Goal: Use online tool/utility: Utilize a website feature to perform a specific function

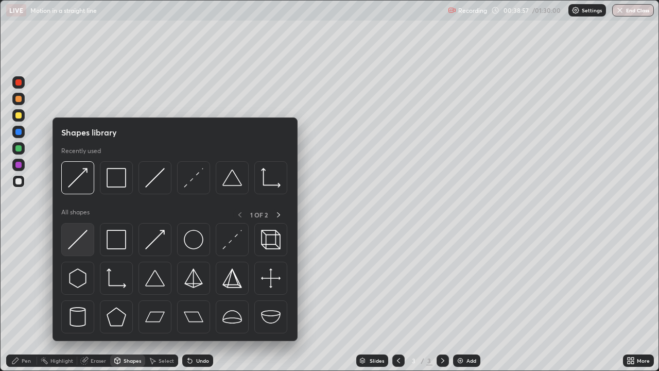
click at [89, 241] on div at bounding box center [77, 239] width 33 height 33
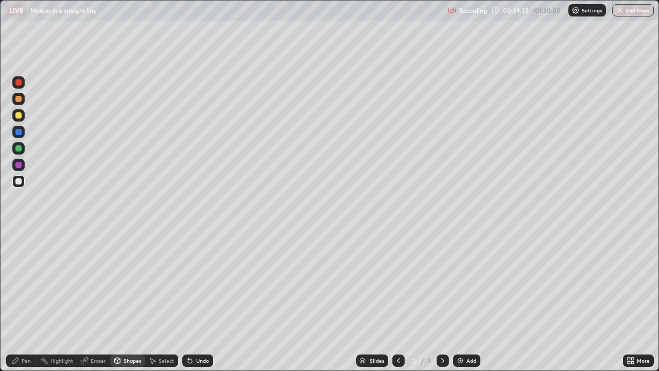
click at [24, 361] on div "Pen" at bounding box center [26, 360] width 9 height 5
click at [20, 117] on div at bounding box center [18, 115] width 6 height 6
click at [205, 360] on div "Undo" at bounding box center [202, 360] width 13 height 5
click at [469, 356] on div "Add" at bounding box center [466, 360] width 27 height 12
click at [20, 182] on div at bounding box center [18, 181] width 6 height 6
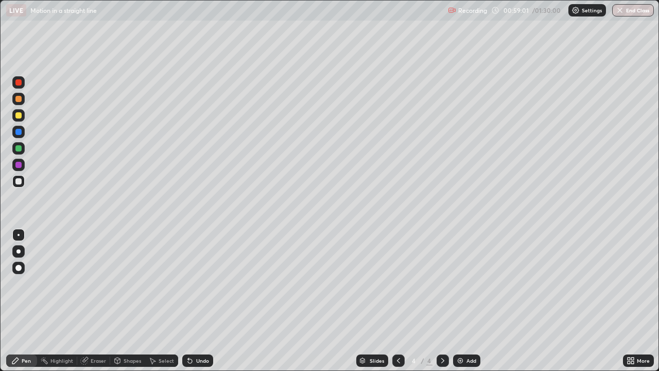
click at [464, 361] on div "Add" at bounding box center [466, 360] width 27 height 12
click at [135, 361] on div "Shapes" at bounding box center [133, 360] width 18 height 5
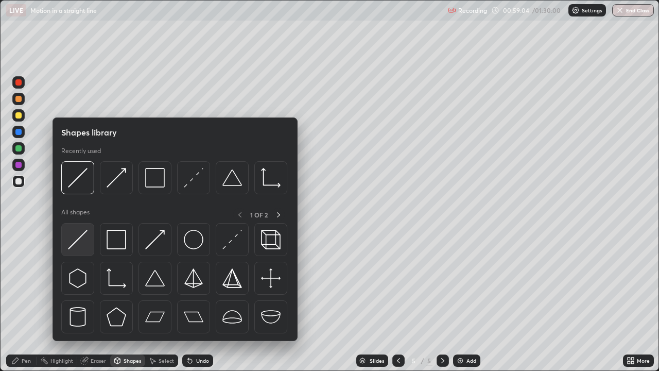
click at [90, 238] on div at bounding box center [77, 239] width 33 height 33
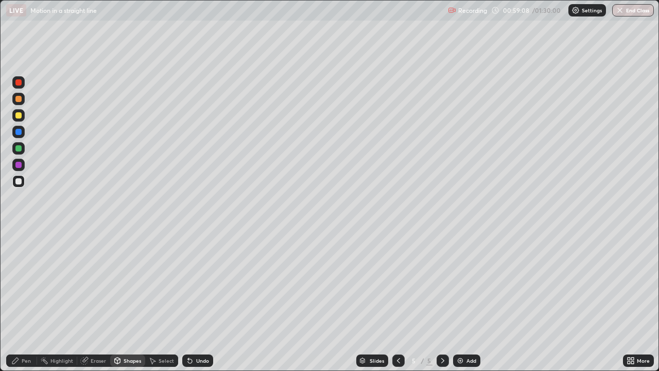
click at [33, 356] on div "Pen" at bounding box center [21, 360] width 31 height 12
click at [19, 148] on div at bounding box center [18, 148] width 6 height 6
click at [460, 362] on img at bounding box center [460, 360] width 8 height 8
click at [133, 355] on div "Shapes" at bounding box center [127, 360] width 35 height 12
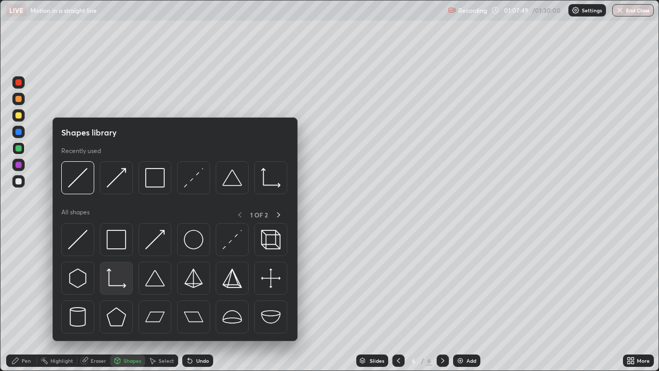
click at [124, 281] on img at bounding box center [117, 278] width 20 height 20
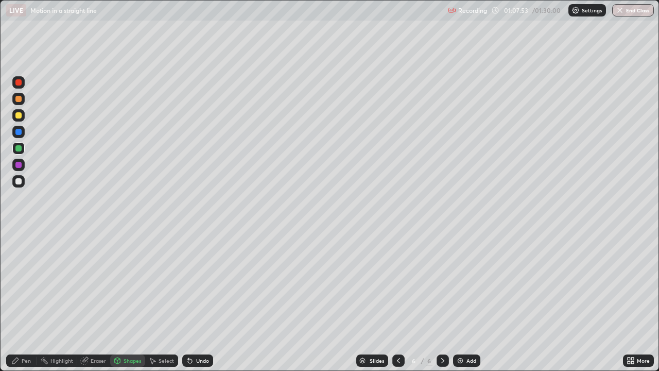
click at [26, 356] on div "Pen" at bounding box center [21, 360] width 31 height 12
click at [21, 183] on div at bounding box center [18, 181] width 12 height 12
click at [22, 133] on div at bounding box center [18, 132] width 12 height 12
click at [130, 360] on div "Shapes" at bounding box center [133, 360] width 18 height 5
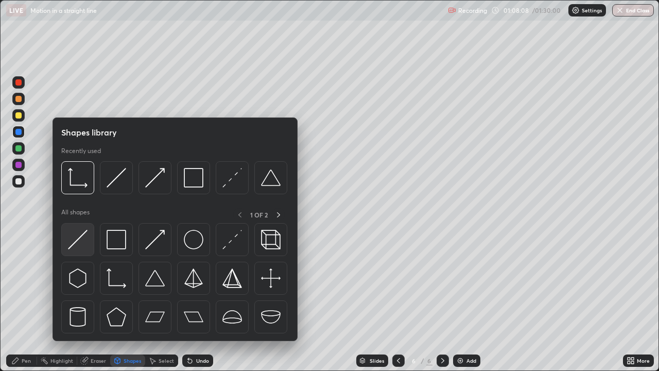
click at [88, 241] on img at bounding box center [78, 240] width 20 height 20
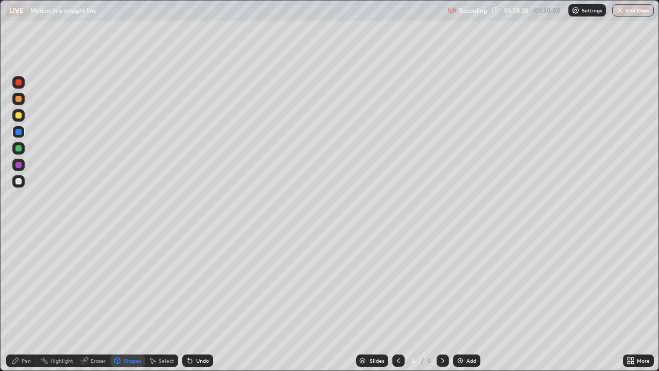
click at [29, 355] on div "Pen" at bounding box center [21, 360] width 31 height 12
click at [203, 360] on div "Undo" at bounding box center [202, 360] width 13 height 5
click at [26, 321] on div at bounding box center [18, 289] width 16 height 124
click at [204, 358] on div "Undo" at bounding box center [202, 360] width 13 height 5
click at [202, 364] on div "Undo" at bounding box center [197, 360] width 31 height 12
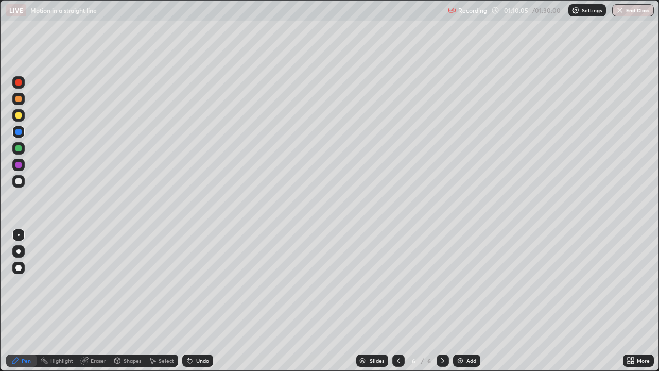
click at [204, 362] on div "Undo" at bounding box center [202, 360] width 13 height 5
click at [471, 358] on div "Add" at bounding box center [472, 360] width 10 height 5
click at [202, 360] on div "Undo" at bounding box center [202, 360] width 13 height 5
click at [201, 363] on div "Undo" at bounding box center [202, 360] width 13 height 5
click at [202, 360] on div "Undo" at bounding box center [202, 360] width 13 height 5
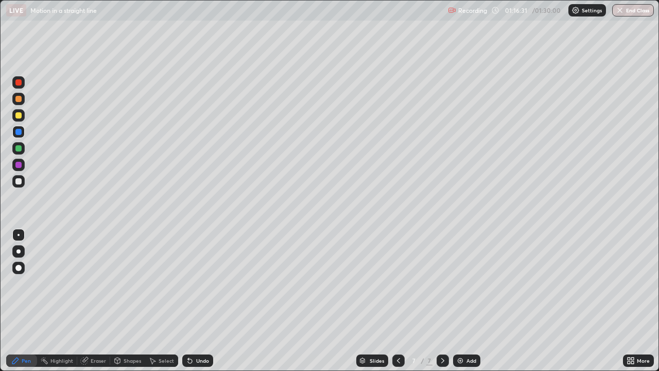
click at [133, 358] on div "Shapes" at bounding box center [133, 360] width 18 height 5
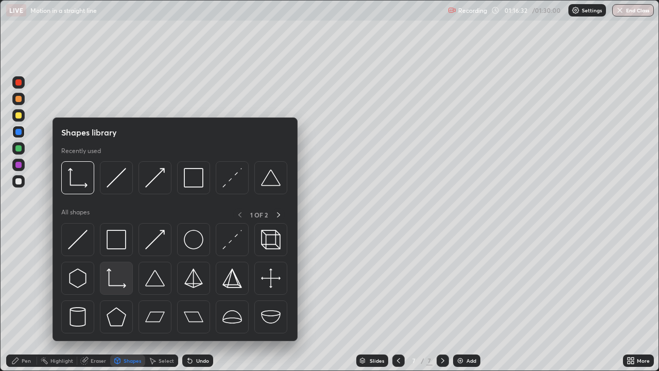
click at [122, 283] on img at bounding box center [117, 278] width 20 height 20
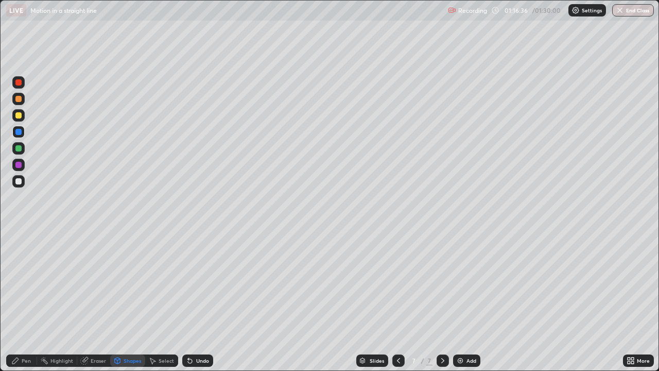
click at [29, 358] on div "Pen" at bounding box center [26, 360] width 9 height 5
click at [136, 359] on div "Shapes" at bounding box center [133, 360] width 18 height 5
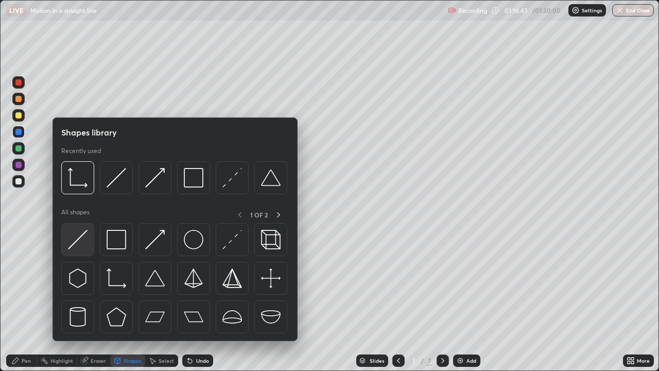
click at [83, 240] on img at bounding box center [78, 240] width 20 height 20
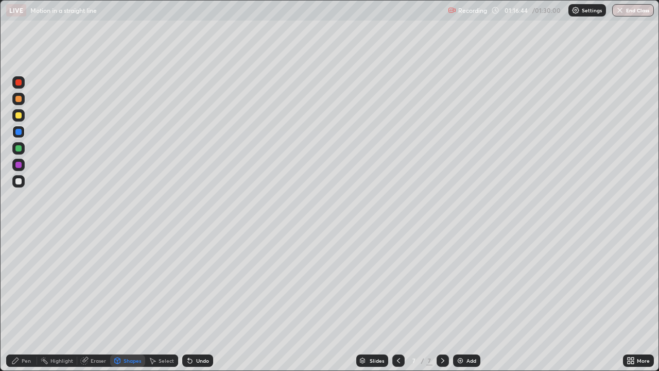
click at [18, 181] on div at bounding box center [18, 181] width 6 height 6
click at [102, 358] on div "Eraser" at bounding box center [98, 360] width 15 height 5
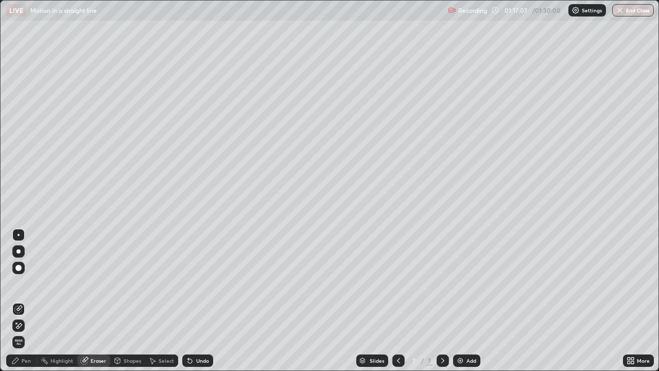
click at [23, 356] on div "Pen" at bounding box center [21, 360] width 31 height 12
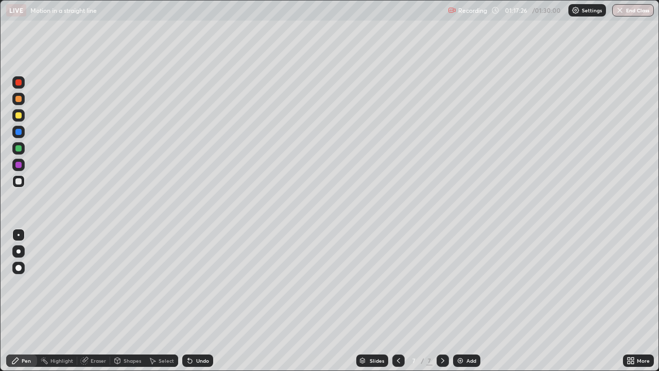
click at [201, 360] on div "Undo" at bounding box center [202, 360] width 13 height 5
click at [206, 360] on div "Undo" at bounding box center [202, 360] width 13 height 5
click at [209, 353] on div "Undo" at bounding box center [195, 360] width 35 height 21
click at [196, 362] on div "Undo" at bounding box center [202, 360] width 13 height 5
click at [193, 362] on icon at bounding box center [190, 360] width 8 height 8
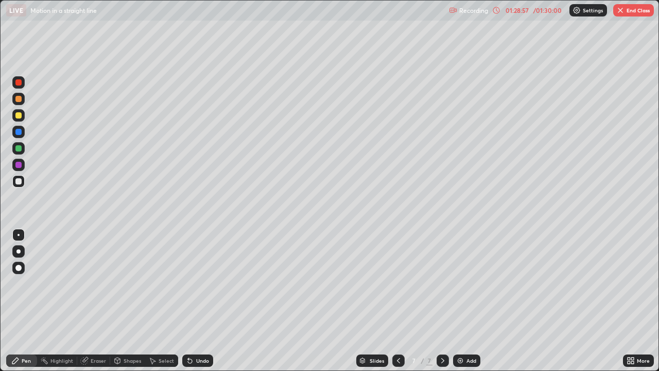
click at [625, 12] on button "End Class" at bounding box center [633, 10] width 41 height 12
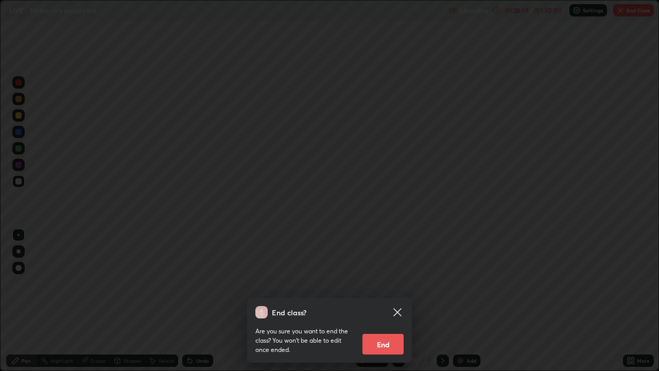
click at [386, 337] on button "End" at bounding box center [383, 344] width 41 height 21
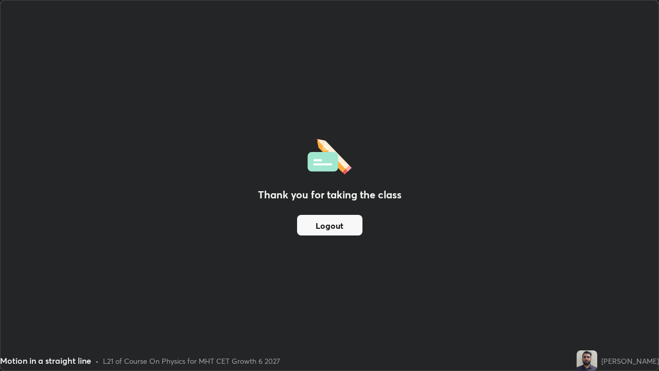
click at [335, 229] on button "Logout" at bounding box center [329, 225] width 65 height 21
